Goal: Task Accomplishment & Management: Use online tool/utility

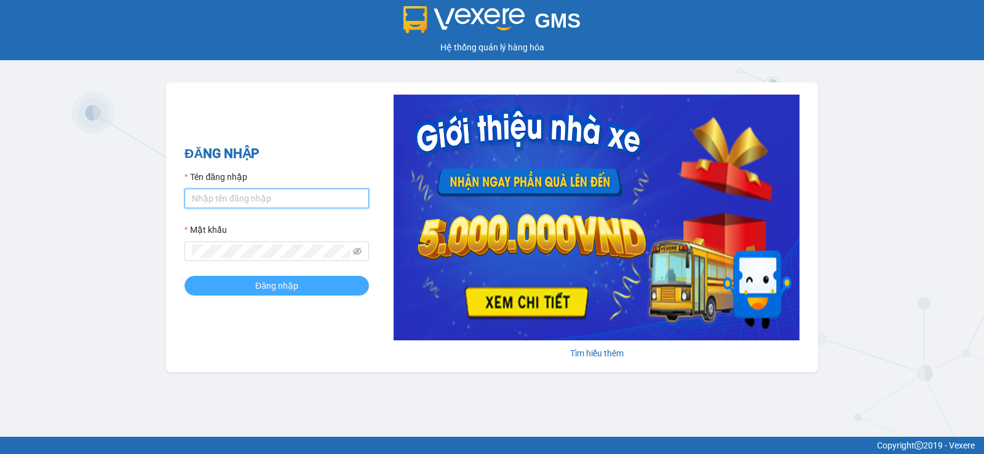
type input "vinh.nhuquynh"
click at [323, 290] on button "Đăng nhập" at bounding box center [276, 286] width 184 height 20
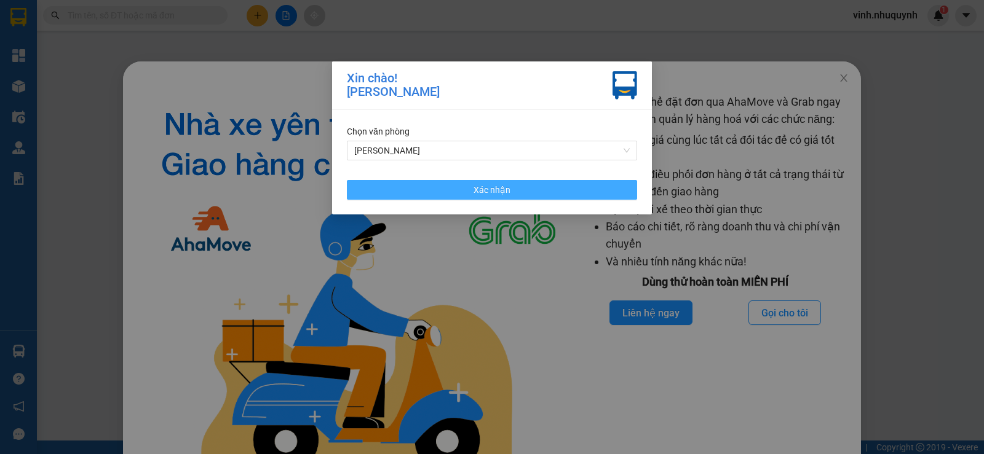
click at [526, 194] on button "Xác nhận" at bounding box center [492, 190] width 290 height 20
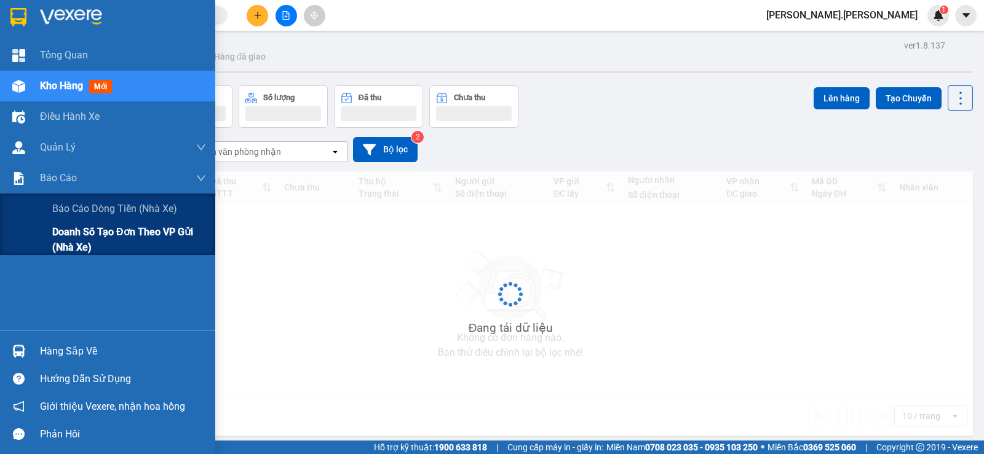
click at [87, 235] on span "Doanh số tạo đơn theo VP gửi (nhà xe)" at bounding box center [129, 239] width 154 height 31
